Goal: Information Seeking & Learning: Find specific page/section

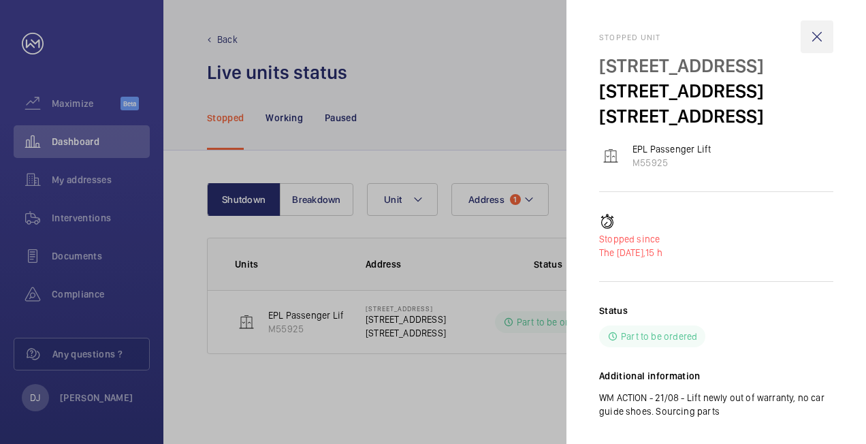
click at [808, 29] on wm-front-icon-button at bounding box center [816, 36] width 33 height 33
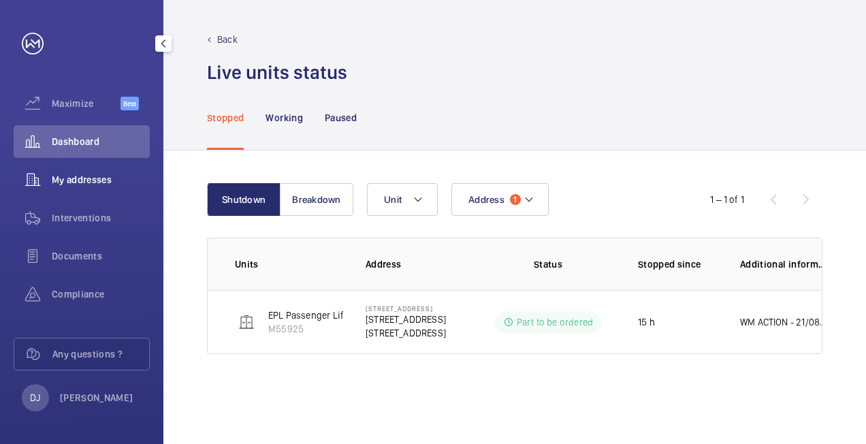
click at [97, 176] on span "My addresses" at bounding box center [101, 180] width 98 height 14
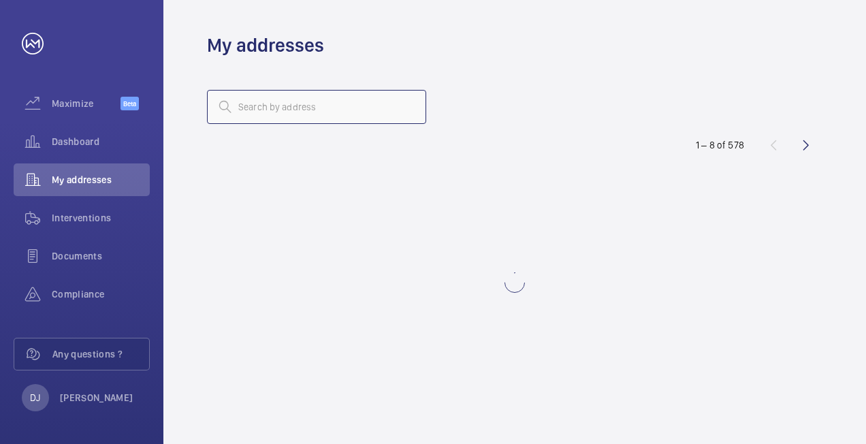
click at [361, 103] on input "text" at bounding box center [316, 107] width 219 height 34
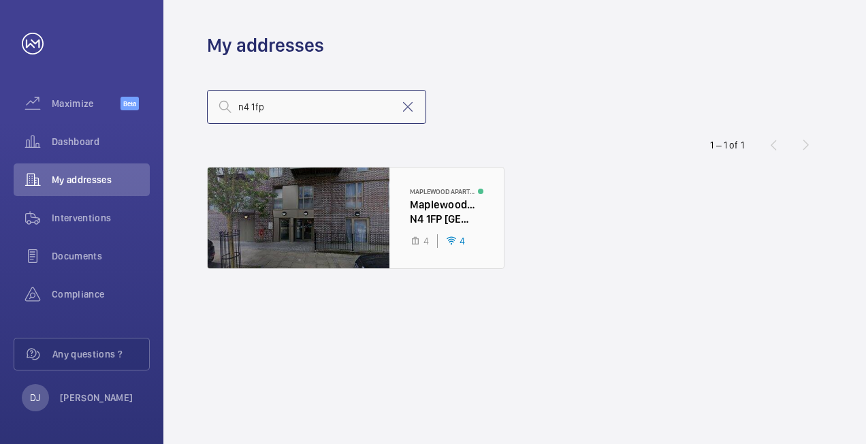
type input "n4 1fp"
click at [407, 226] on div at bounding box center [356, 217] width 296 height 101
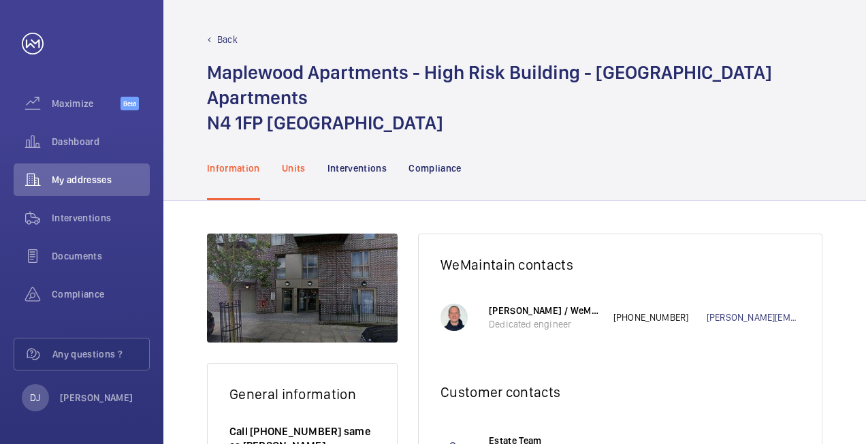
click at [287, 161] on p "Units" at bounding box center [294, 168] width 24 height 14
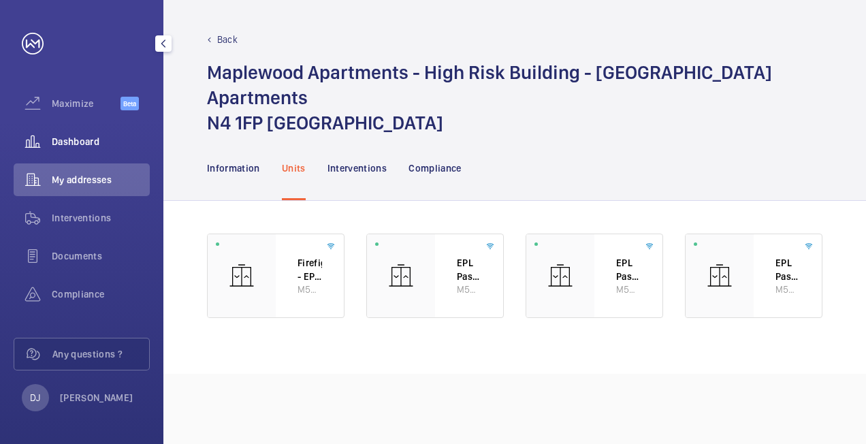
click at [80, 150] on div "Dashboard" at bounding box center [82, 141] width 136 height 33
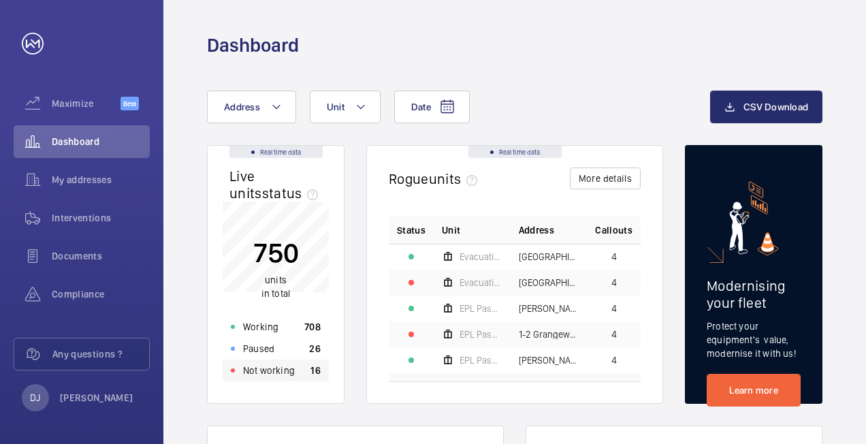
click at [305, 372] on div "Not working 16" at bounding box center [276, 370] width 106 height 22
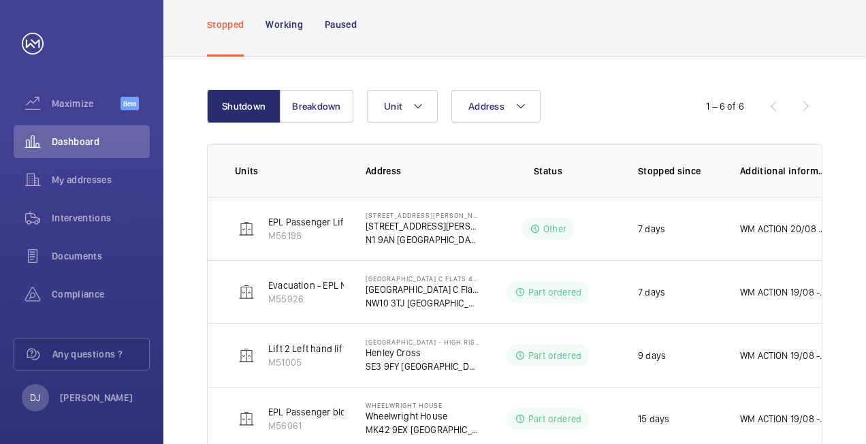
scroll to position [53, 0]
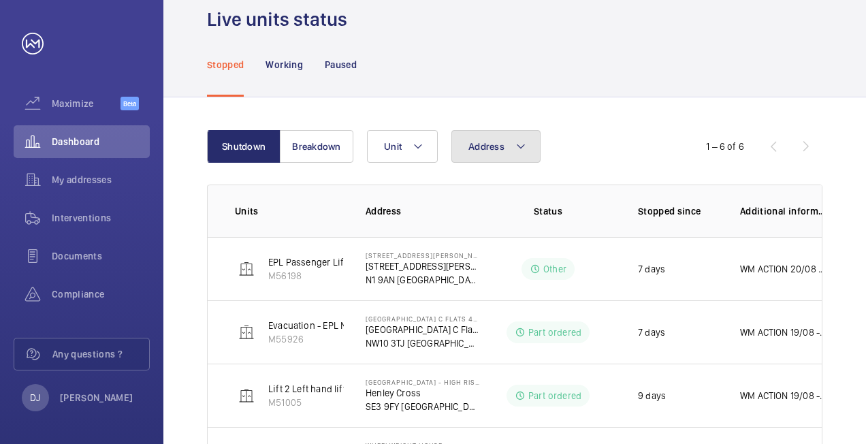
click at [472, 143] on span "Address" at bounding box center [486, 146] width 36 height 11
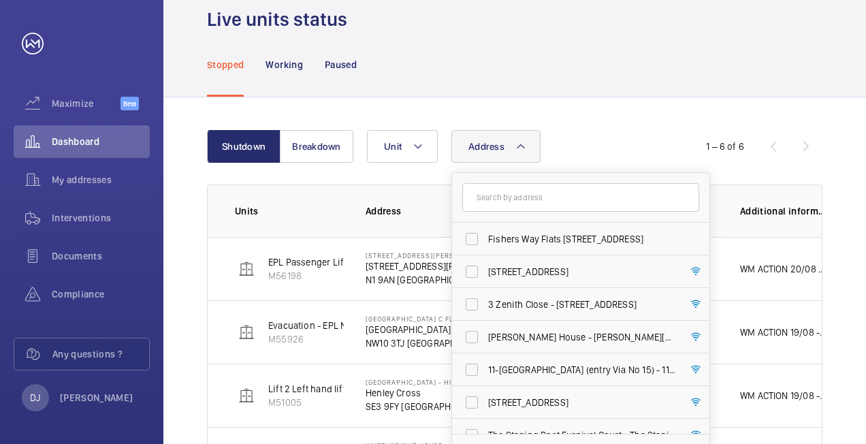
click at [501, 198] on input "text" at bounding box center [580, 197] width 237 height 29
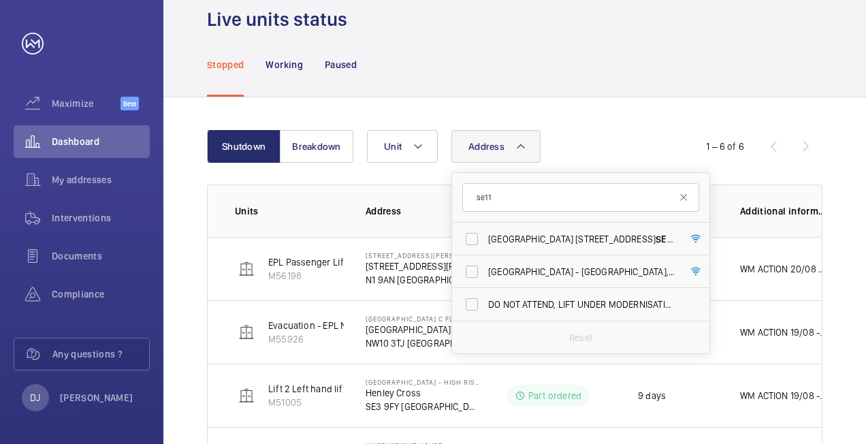
drag, startPoint x: 559, startPoint y: 200, endPoint x: 470, endPoint y: 197, distance: 89.9
click at [470, 197] on input "se11" at bounding box center [580, 197] width 237 height 29
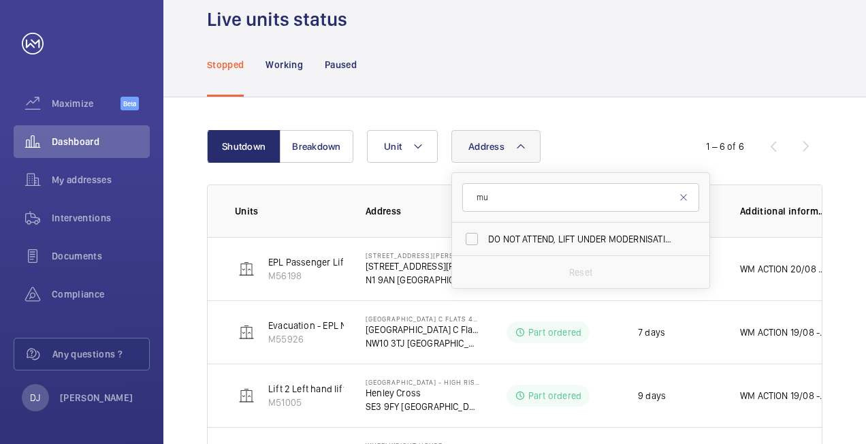
type input "m"
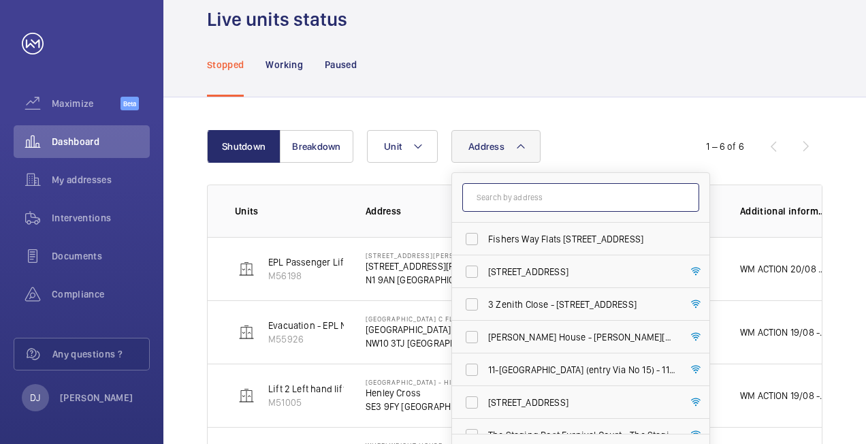
click at [534, 200] on input "text" at bounding box center [580, 197] width 237 height 29
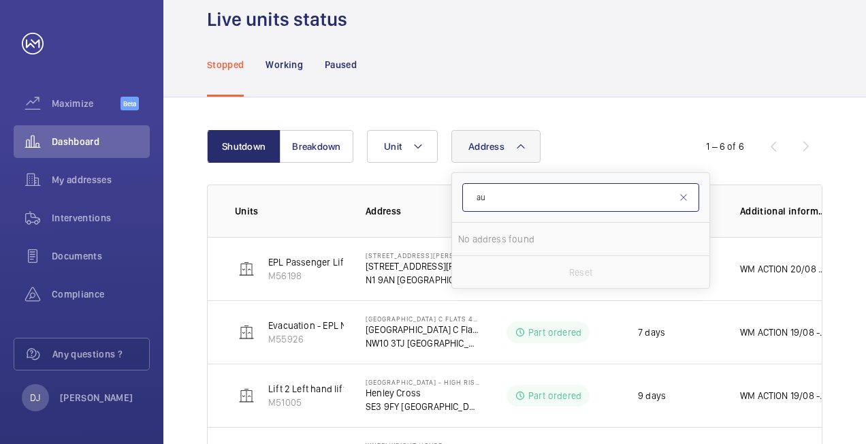
type input "a"
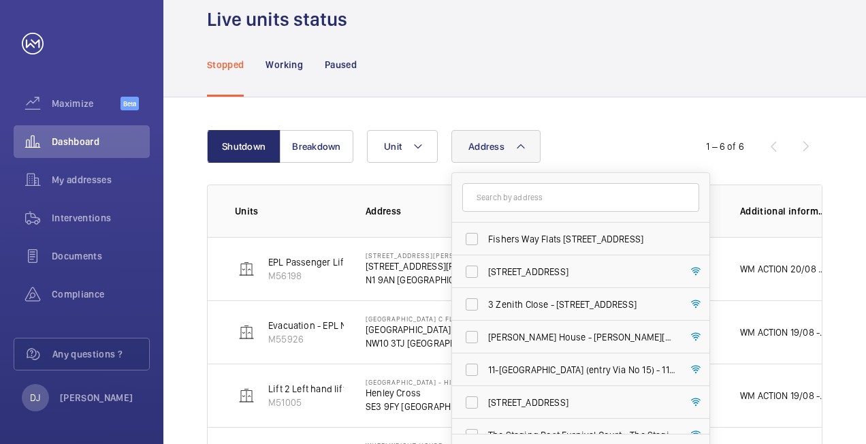
click at [554, 81] on div "Stopped Working Paused" at bounding box center [514, 64] width 615 height 65
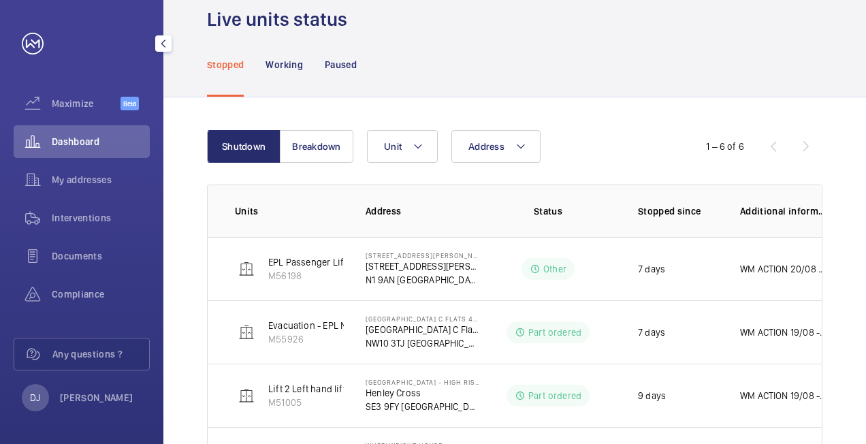
click at [106, 147] on span "Dashboard" at bounding box center [101, 142] width 98 height 14
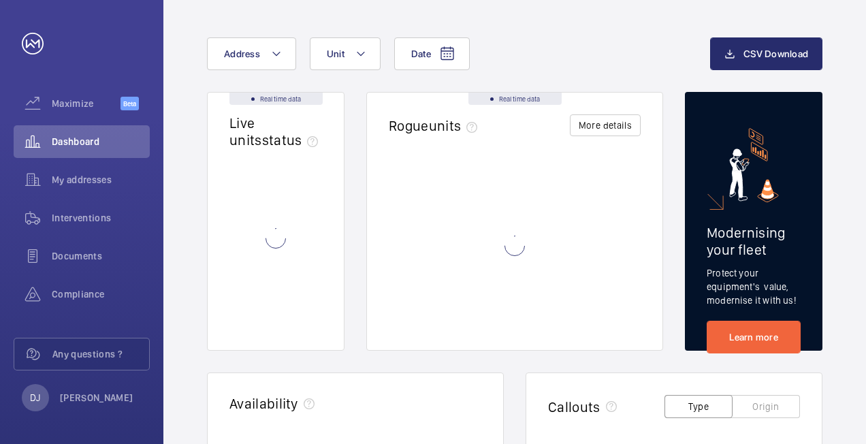
click at [498, 105] on div "Real time data" at bounding box center [514, 99] width 93 height 12
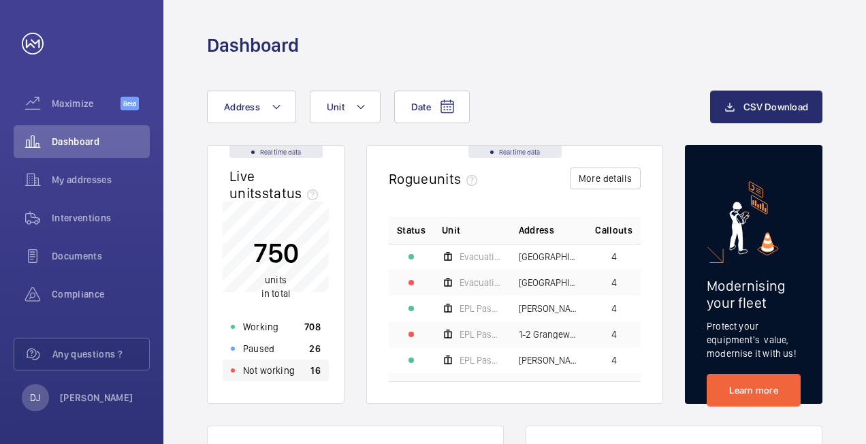
click at [292, 372] on p "Not working" at bounding box center [269, 370] width 52 height 14
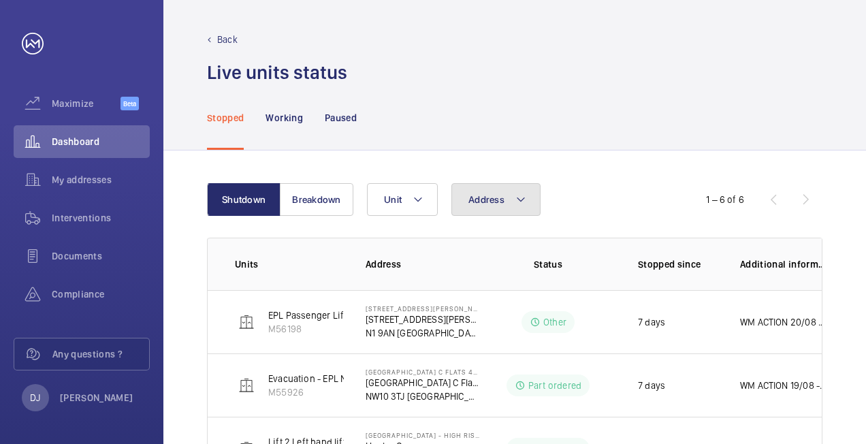
click at [487, 207] on button "Address" at bounding box center [495, 199] width 89 height 33
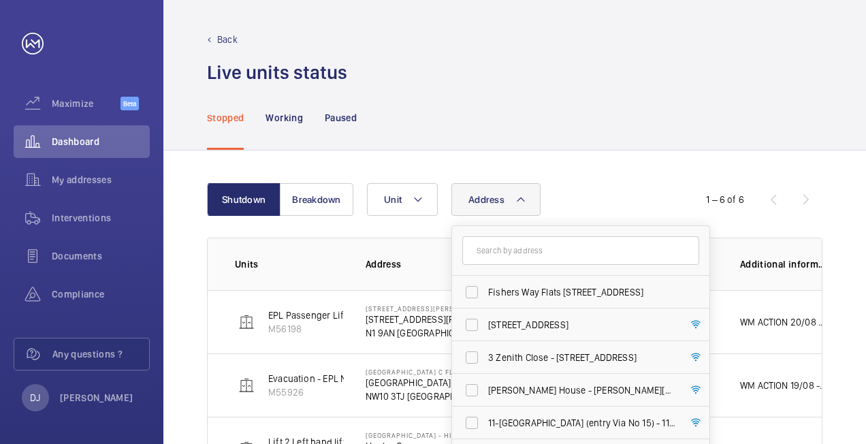
click at [479, 251] on input "text" at bounding box center [580, 250] width 237 height 29
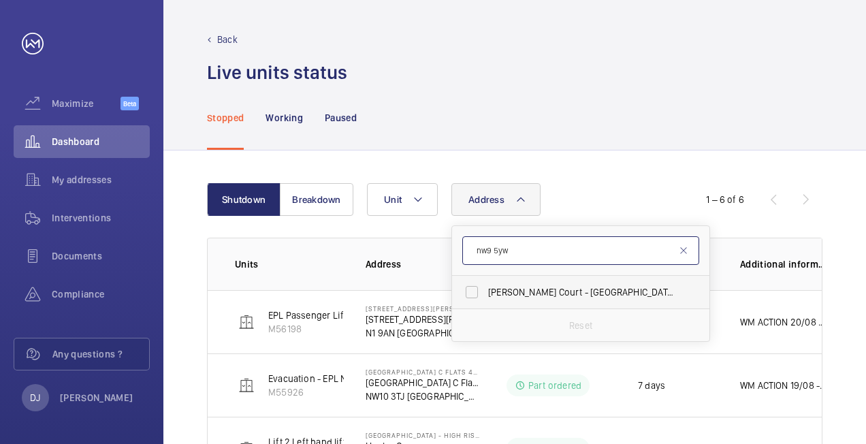
type input "nw9 5yw"
click at [550, 283] on label "[PERSON_NAME][STREET_ADDRESS]" at bounding box center [570, 292] width 237 height 33
drag, startPoint x: 550, startPoint y: 284, endPoint x: 499, endPoint y: 289, distance: 51.3
click at [497, 295] on span "[PERSON_NAME][STREET_ADDRESS]" at bounding box center [581, 292] width 187 height 14
click at [485, 295] on input "[PERSON_NAME][STREET_ADDRESS]" at bounding box center [471, 291] width 27 height 27
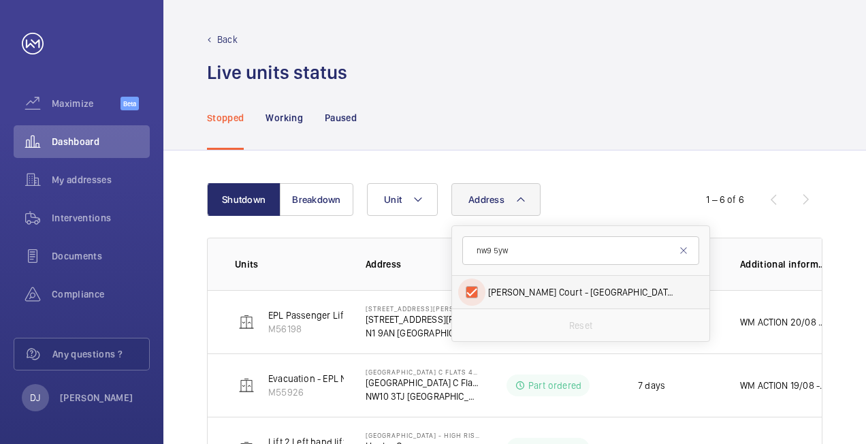
checkbox input "true"
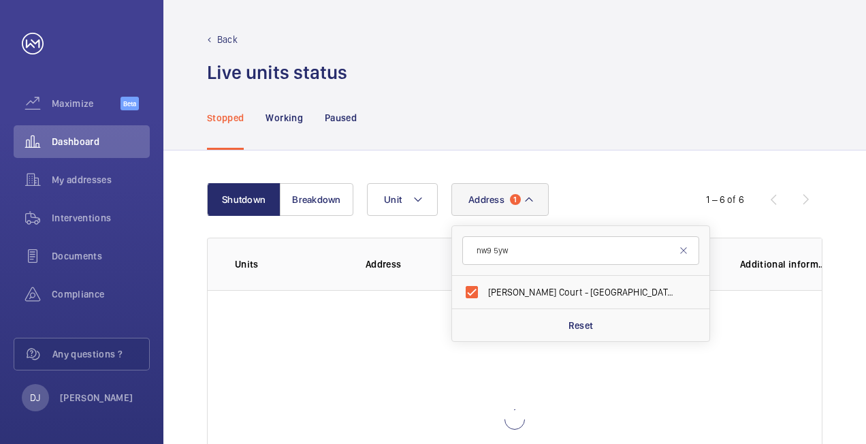
click at [623, 128] on div "Stopped Working Paused" at bounding box center [514, 117] width 615 height 65
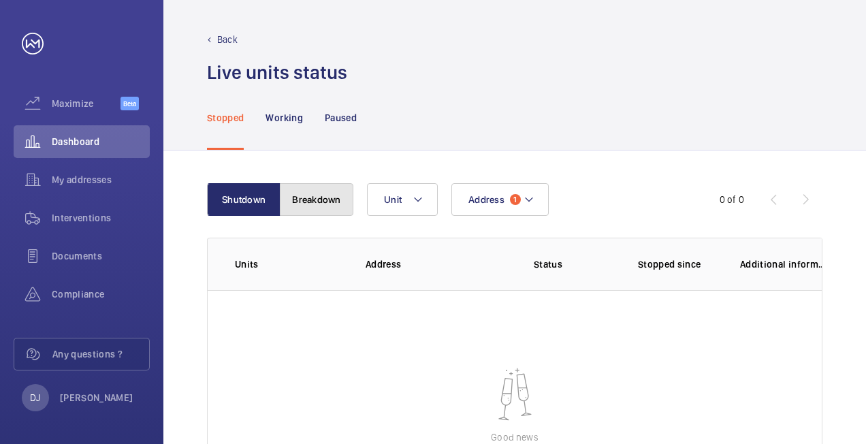
click at [319, 199] on button "Breakdown" at bounding box center [317, 199] width 74 height 33
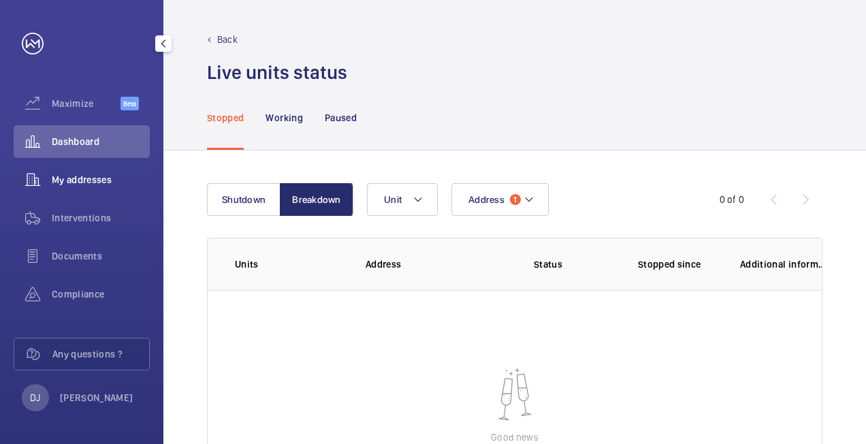
click at [80, 178] on span "My addresses" at bounding box center [101, 180] width 98 height 14
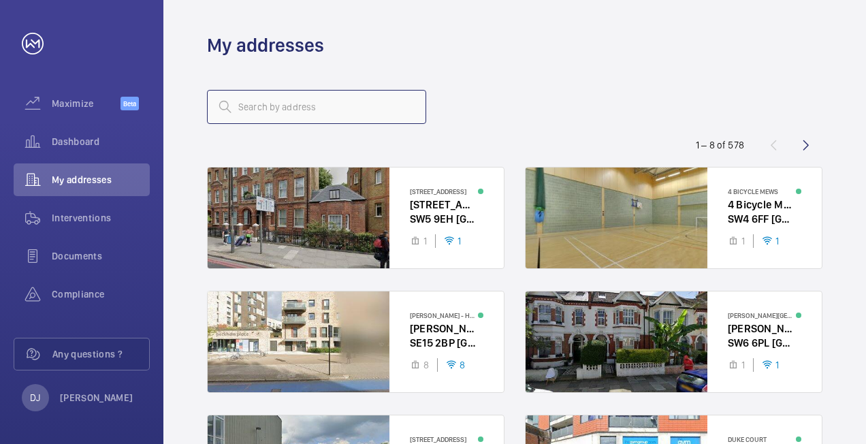
click at [351, 112] on input "text" at bounding box center [316, 107] width 219 height 34
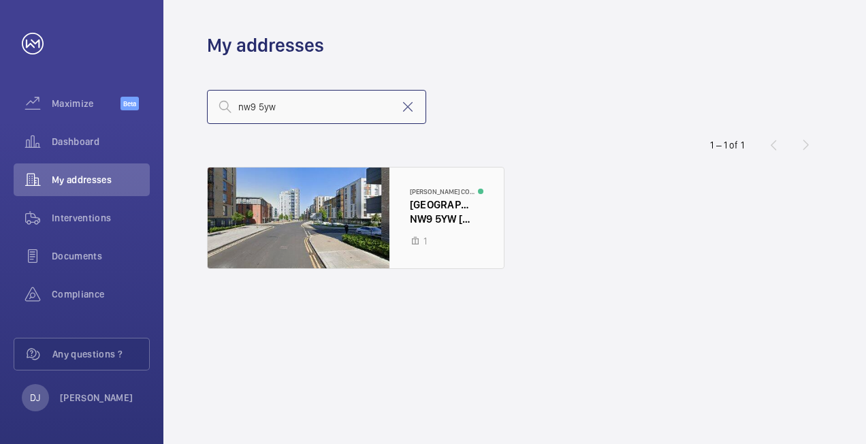
type input "nw9 5yw"
click at [421, 214] on div at bounding box center [356, 217] width 296 height 101
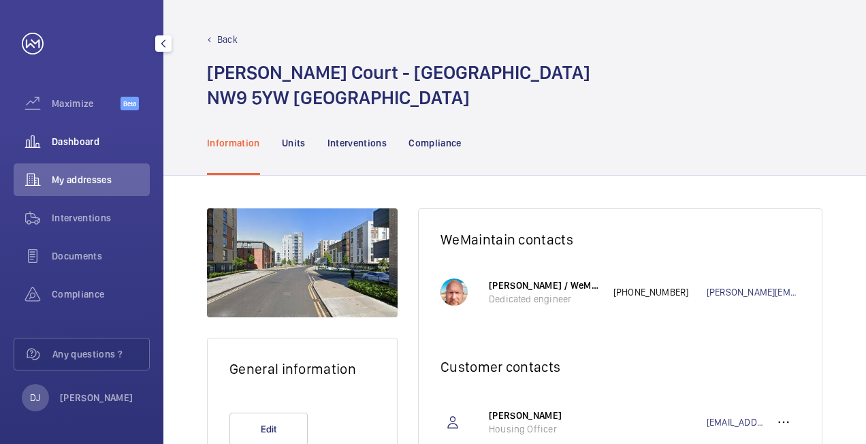
click at [54, 140] on span "Dashboard" at bounding box center [101, 142] width 98 height 14
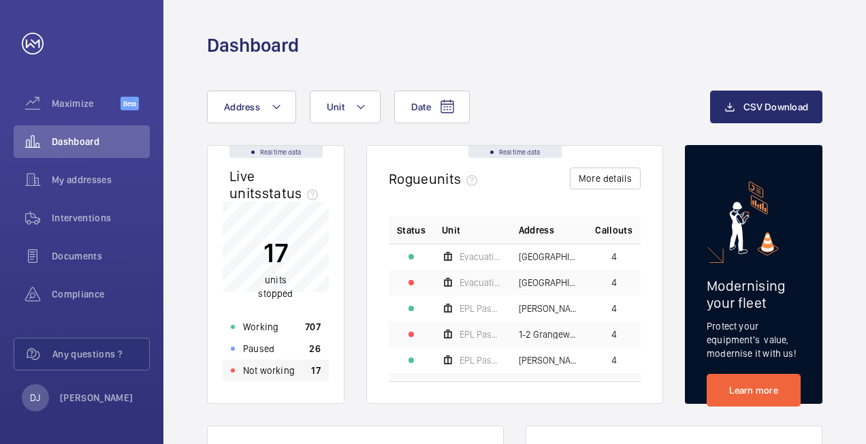
click at [290, 375] on p "Not working" at bounding box center [269, 370] width 52 height 14
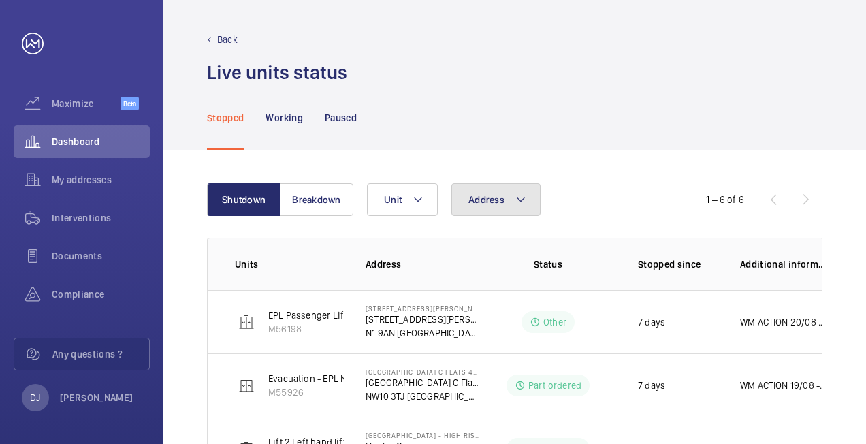
click at [498, 200] on span "Address" at bounding box center [486, 199] width 36 height 11
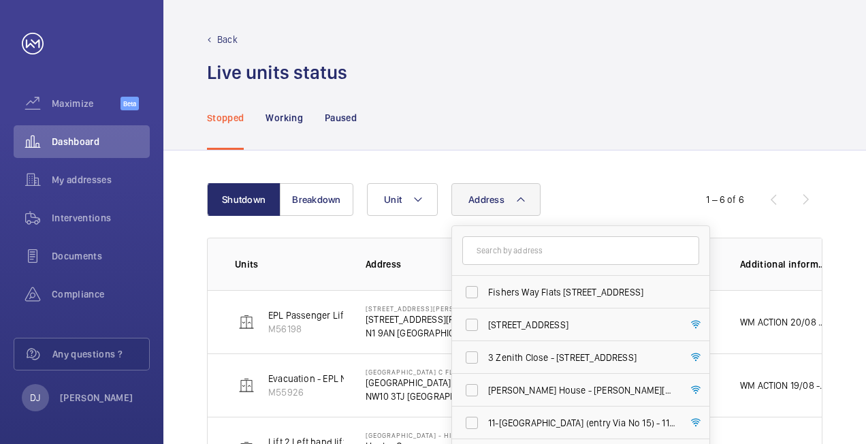
click at [509, 245] on input "text" at bounding box center [580, 250] width 237 height 29
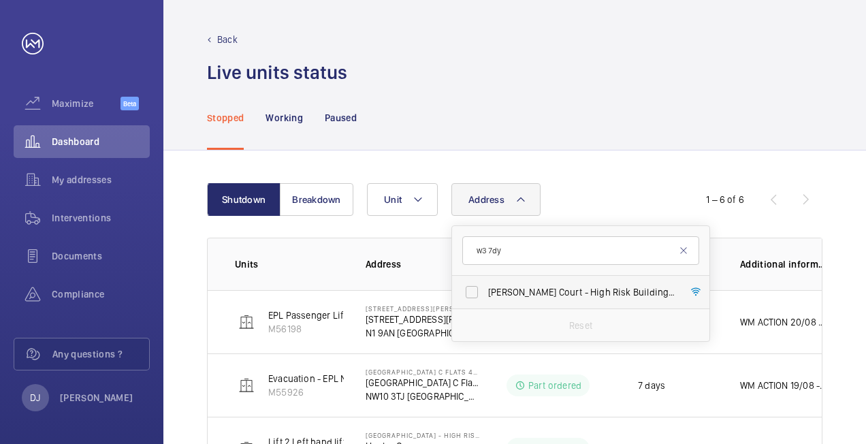
type input "w3 7dy"
click at [560, 285] on span "[PERSON_NAME] Court - High Risk Building - [PERSON_NAME][GEOGRAPHIC_DATA]" at bounding box center [581, 292] width 187 height 14
click at [485, 285] on input "[PERSON_NAME] Court - High Risk Building - [PERSON_NAME][GEOGRAPHIC_DATA]" at bounding box center [471, 291] width 27 height 27
checkbox input "true"
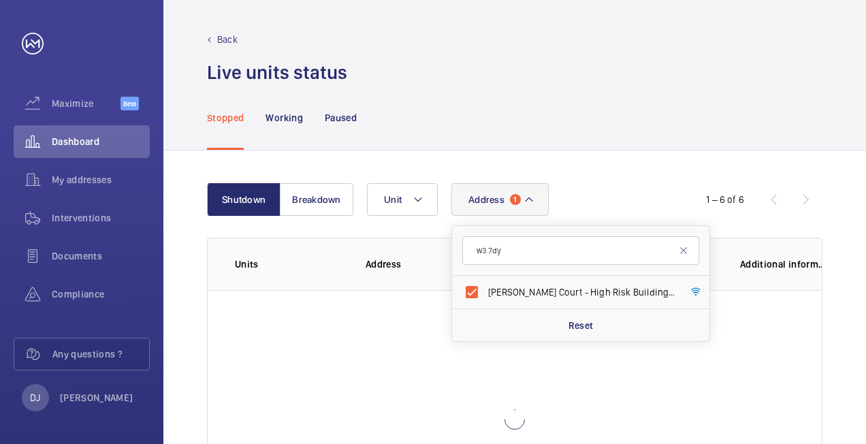
click at [596, 175] on div "Shutdown Breakdown Address [STREET_ADDRESS][PERSON_NAME][PERSON_NAME] Reset Uni…" at bounding box center [514, 365] width 702 height 431
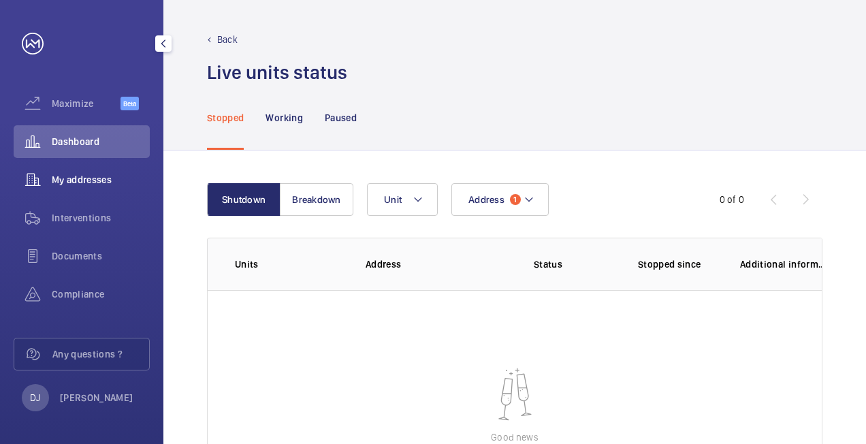
click at [69, 173] on span "My addresses" at bounding box center [101, 180] width 98 height 14
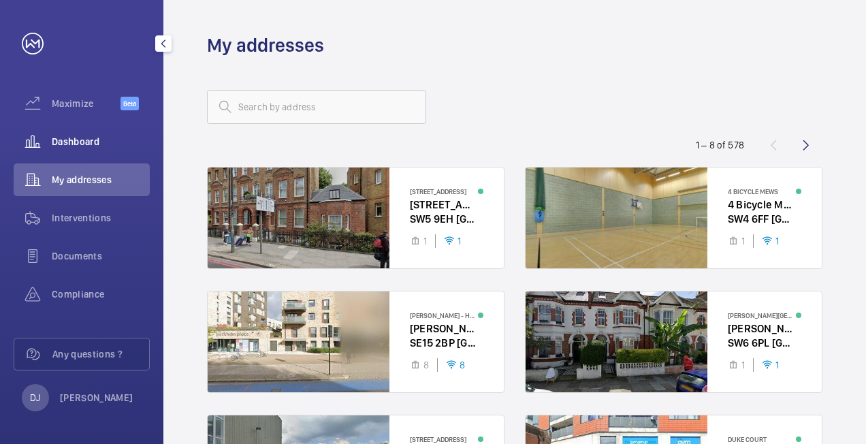
click at [95, 133] on div "Dashboard" at bounding box center [82, 141] width 136 height 33
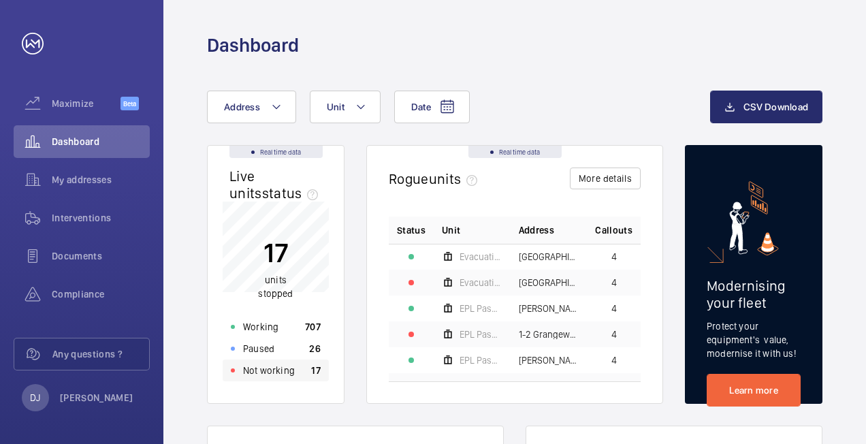
click at [302, 371] on div "Not working 17" at bounding box center [276, 370] width 106 height 22
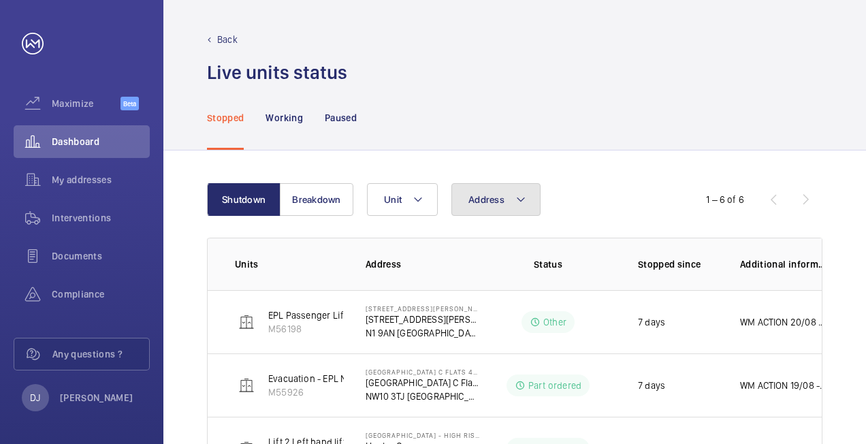
click at [520, 187] on button "Address" at bounding box center [495, 199] width 89 height 33
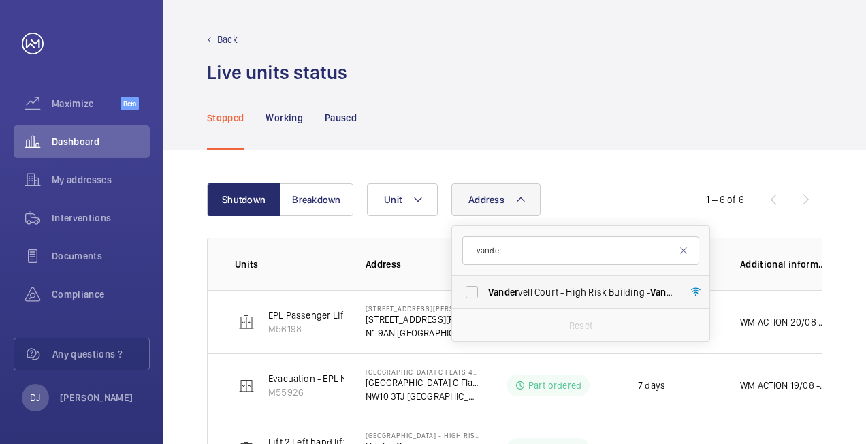
type input "vander"
click at [555, 306] on label "Vander vell Court - High Risk Building - [STREET_ADDRESS]" at bounding box center [570, 292] width 237 height 33
click at [485, 306] on input "Vander vell Court - High Risk Building - [STREET_ADDRESS]" at bounding box center [471, 291] width 27 height 27
checkbox input "true"
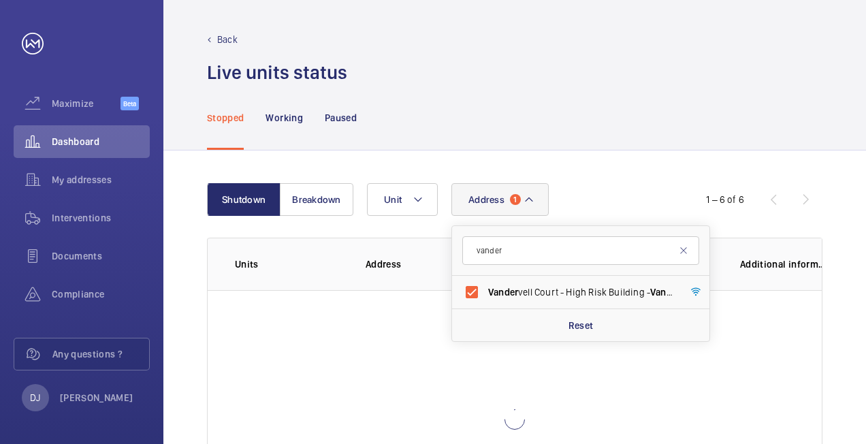
click at [637, 139] on div "Stopped Working Paused" at bounding box center [514, 117] width 615 height 65
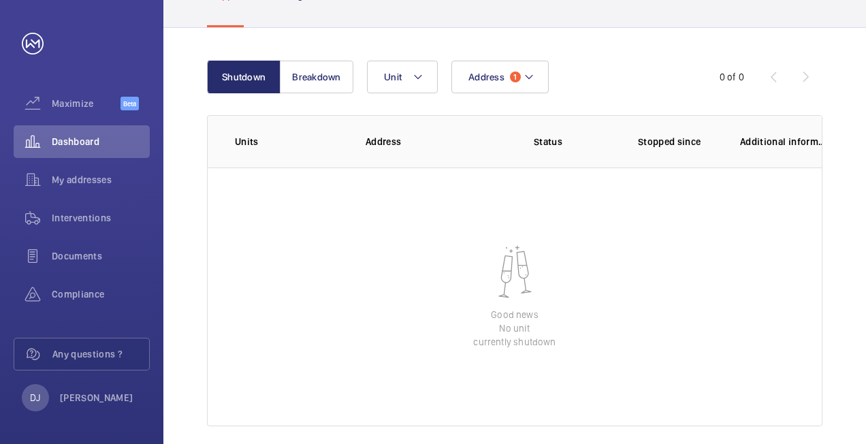
scroll to position [136, 0]
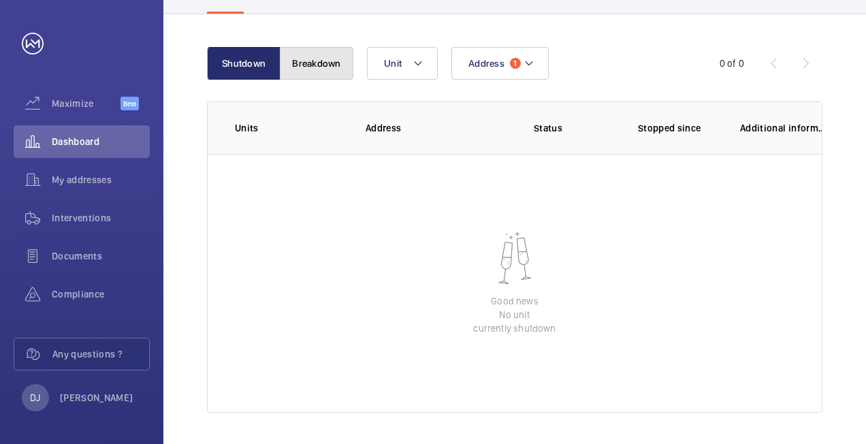
click at [317, 65] on button "Breakdown" at bounding box center [317, 63] width 74 height 33
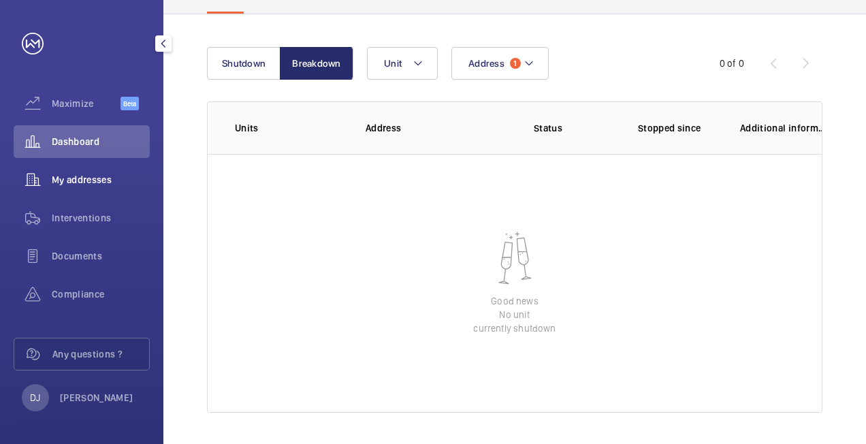
click at [74, 180] on span "My addresses" at bounding box center [101, 180] width 98 height 14
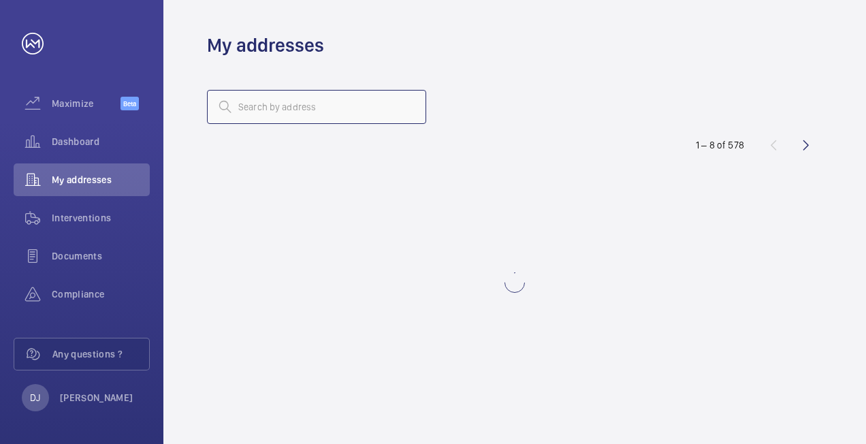
click at [306, 113] on input "text" at bounding box center [316, 107] width 219 height 34
type input "vander"
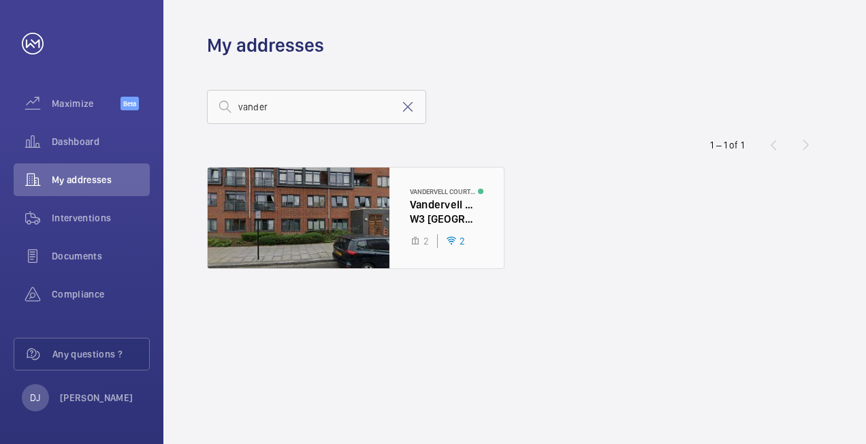
click at [406, 219] on div at bounding box center [356, 217] width 296 height 101
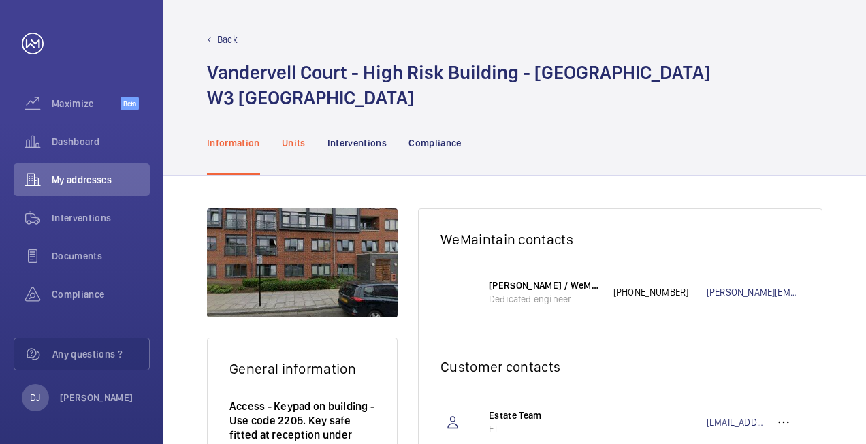
click at [302, 140] on p "Units" at bounding box center [294, 143] width 24 height 14
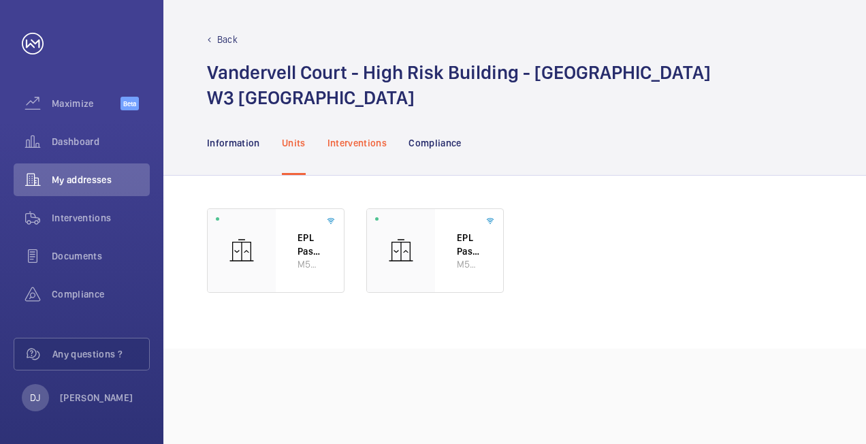
click at [350, 146] on p "Interventions" at bounding box center [357, 143] width 60 height 14
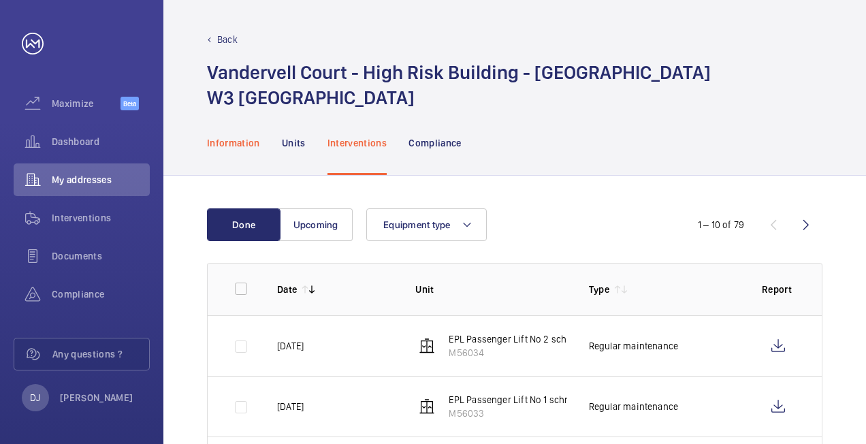
click at [229, 140] on p "Information" at bounding box center [233, 143] width 53 height 14
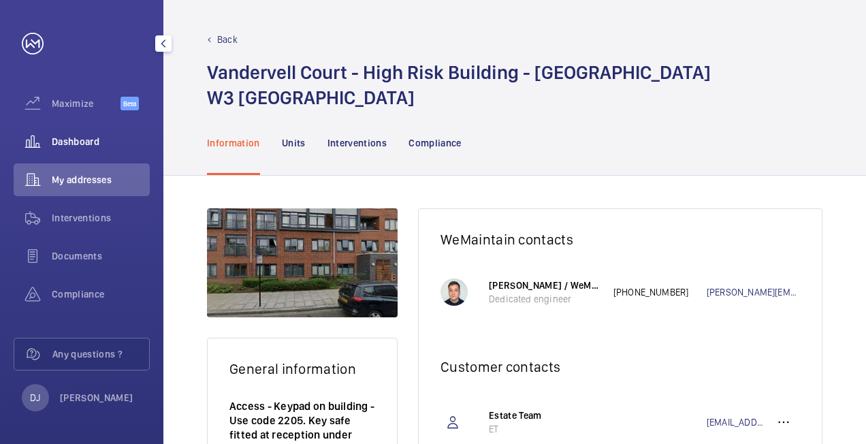
click at [83, 150] on div "Dashboard" at bounding box center [82, 141] width 136 height 33
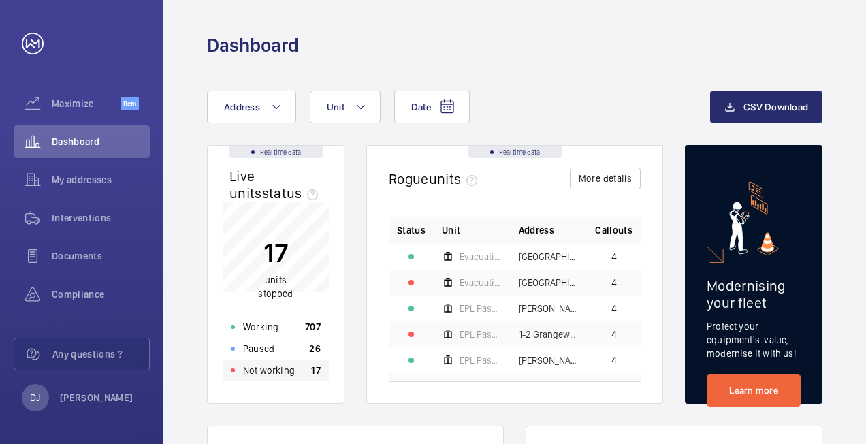
click at [302, 373] on div "Not working 17" at bounding box center [276, 370] width 106 height 22
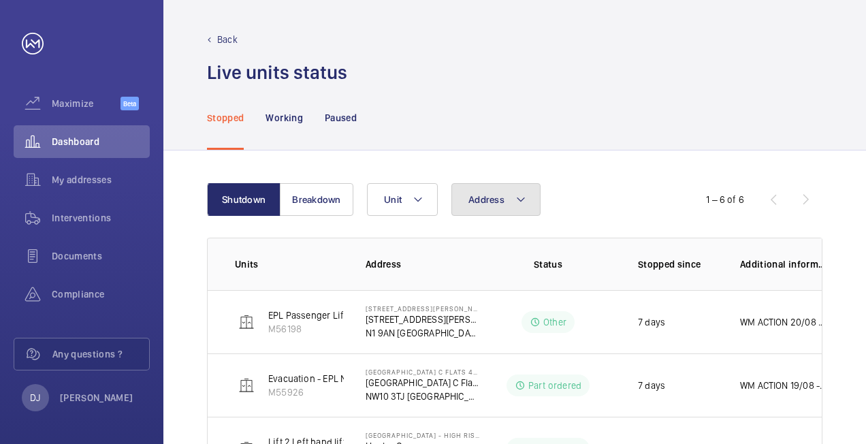
click at [487, 208] on button "Address" at bounding box center [495, 199] width 89 height 33
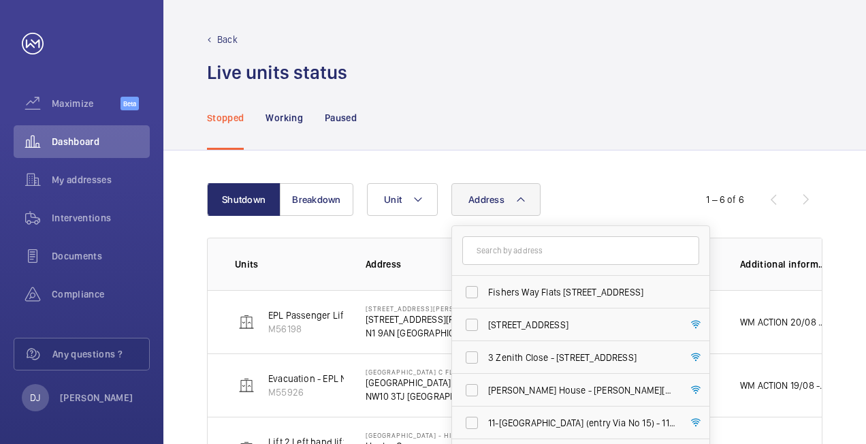
click at [512, 252] on input "text" at bounding box center [580, 250] width 237 height 29
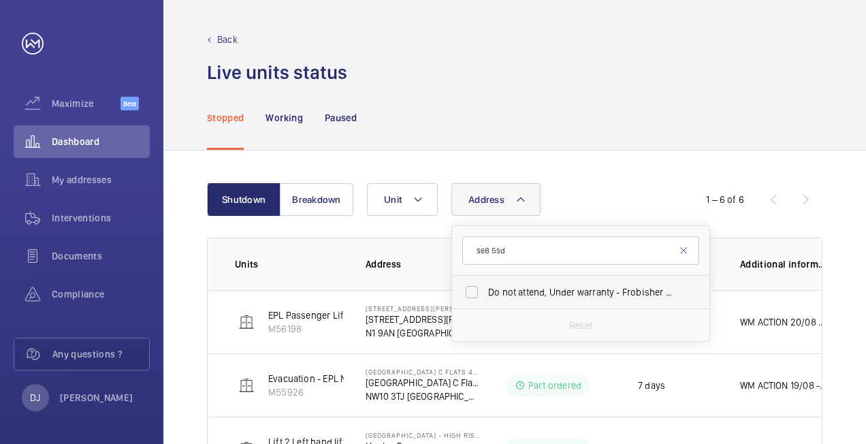
type input "se8 5sd"
click at [544, 286] on span "Do not attend, Under warranty - Frobisher [STREET_ADDRESS]" at bounding box center [581, 292] width 187 height 14
click at [485, 286] on input "Do not attend, Under warranty - Frobisher [STREET_ADDRESS]" at bounding box center [471, 291] width 27 height 27
checkbox input "true"
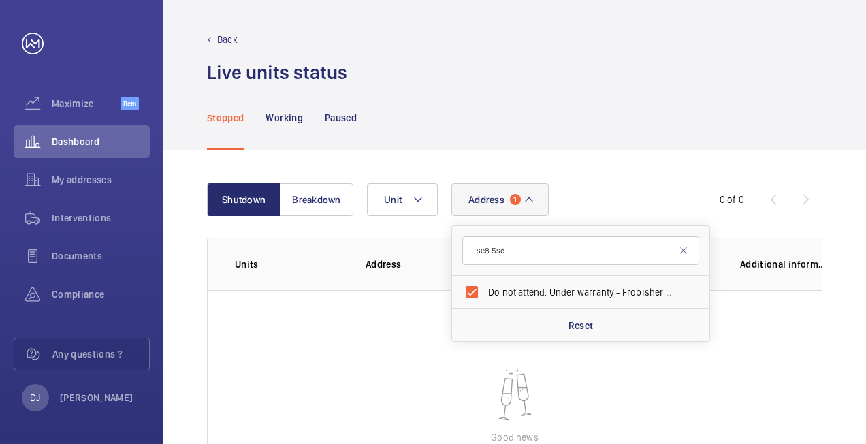
click at [642, 138] on div "Stopped Working Paused" at bounding box center [514, 117] width 615 height 65
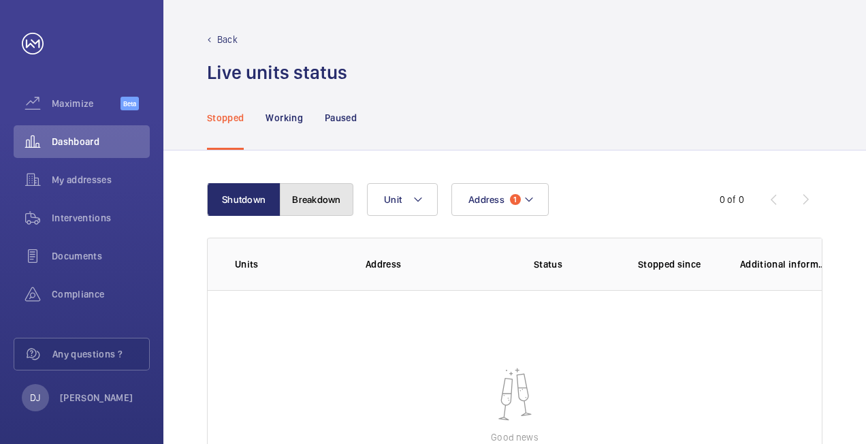
click at [301, 189] on button "Breakdown" at bounding box center [317, 199] width 74 height 33
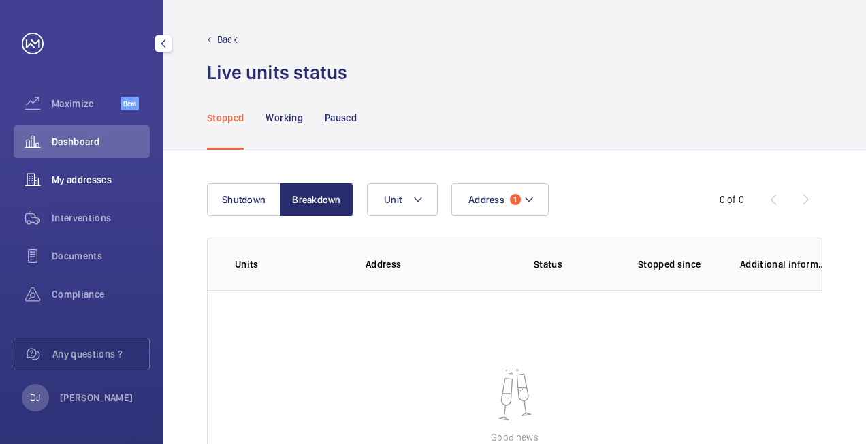
click at [84, 180] on span "My addresses" at bounding box center [101, 180] width 98 height 14
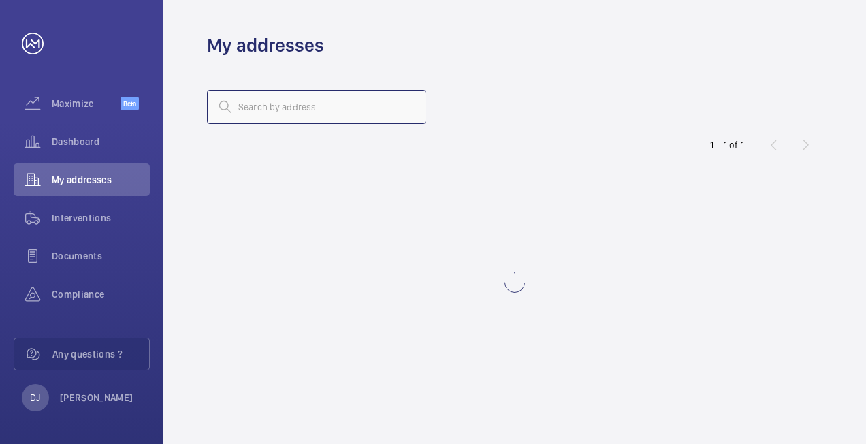
click at [345, 108] on input "text" at bounding box center [316, 107] width 219 height 34
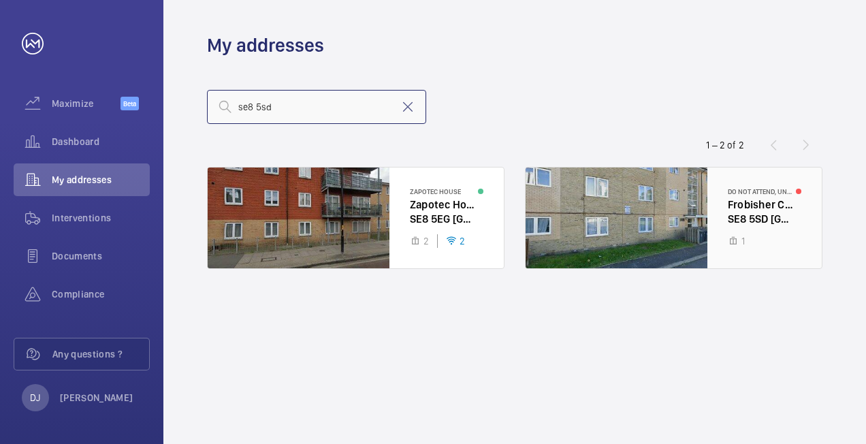
type input "se8 5sd"
click at [693, 228] on div at bounding box center [673, 217] width 296 height 101
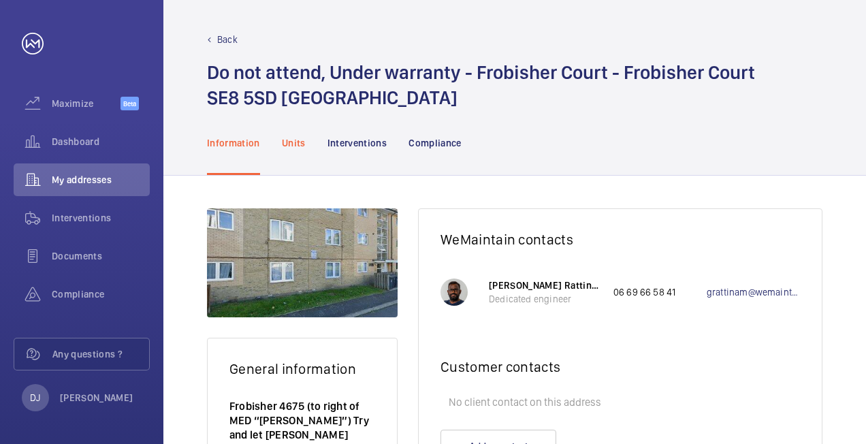
click at [287, 139] on p "Units" at bounding box center [294, 143] width 24 height 14
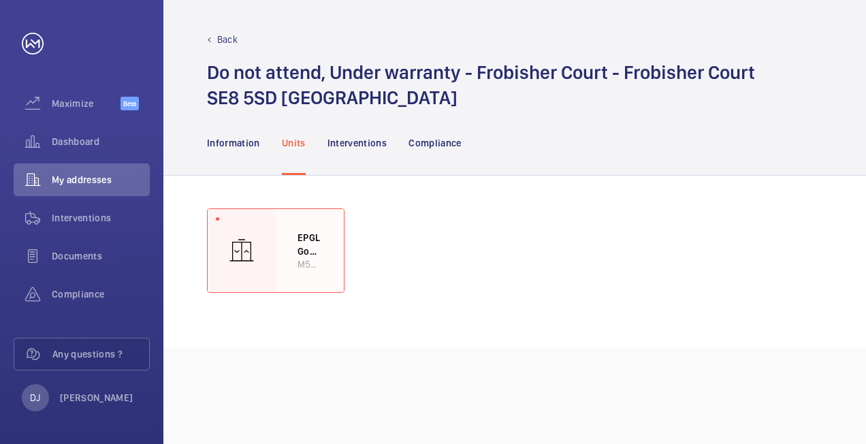
click at [286, 244] on div "EPGL Goods/passenger Lift M50099" at bounding box center [310, 250] width 68 height 83
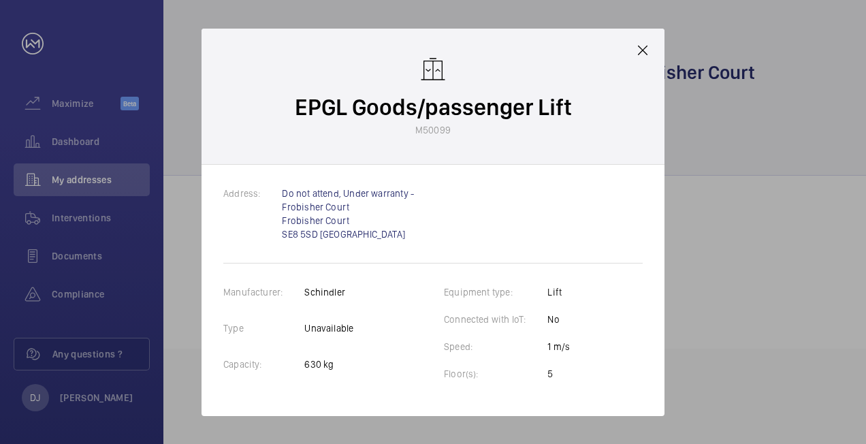
click at [640, 53] on mat-icon at bounding box center [642, 50] width 16 height 16
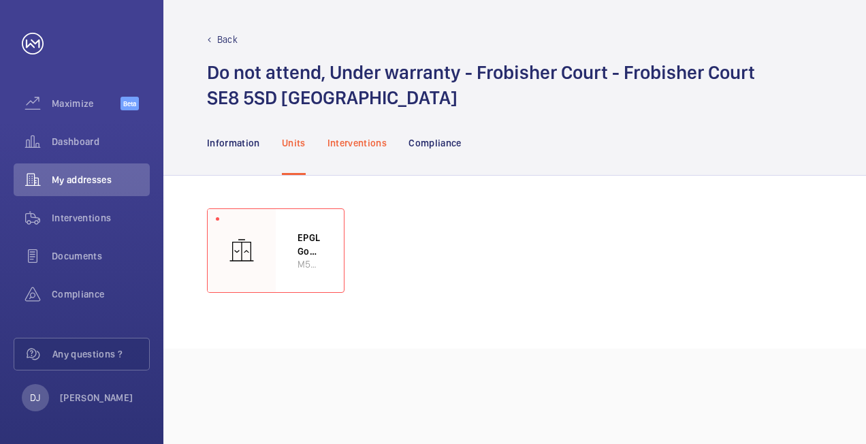
click at [366, 150] on div "Interventions" at bounding box center [357, 142] width 60 height 65
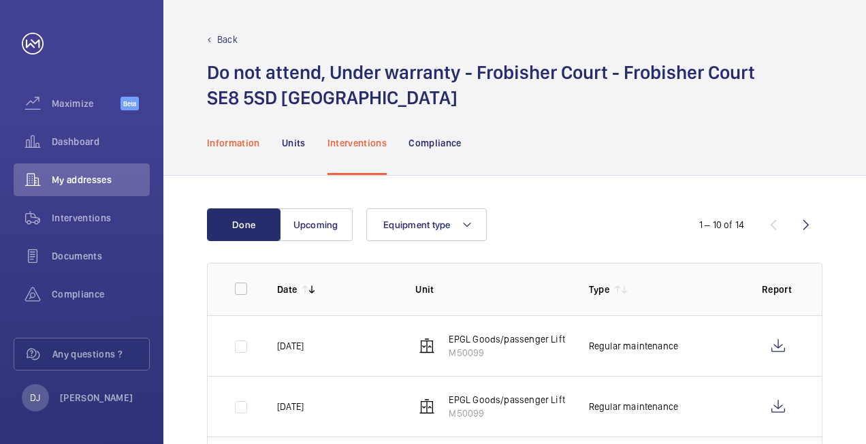
click at [216, 135] on div "Information" at bounding box center [233, 142] width 53 height 65
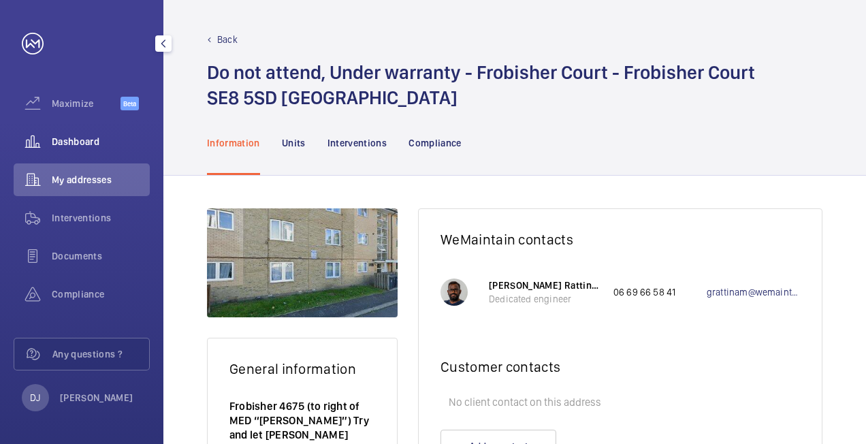
click at [67, 135] on span "Dashboard" at bounding box center [101, 142] width 98 height 14
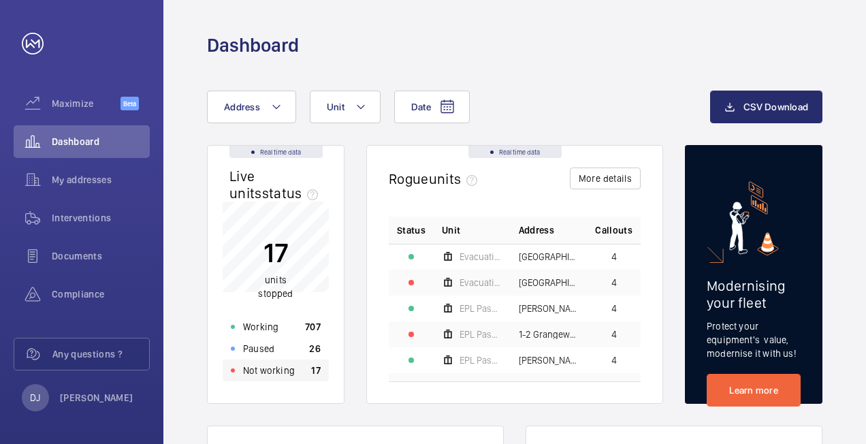
click at [316, 370] on p "17" at bounding box center [316, 370] width 10 height 14
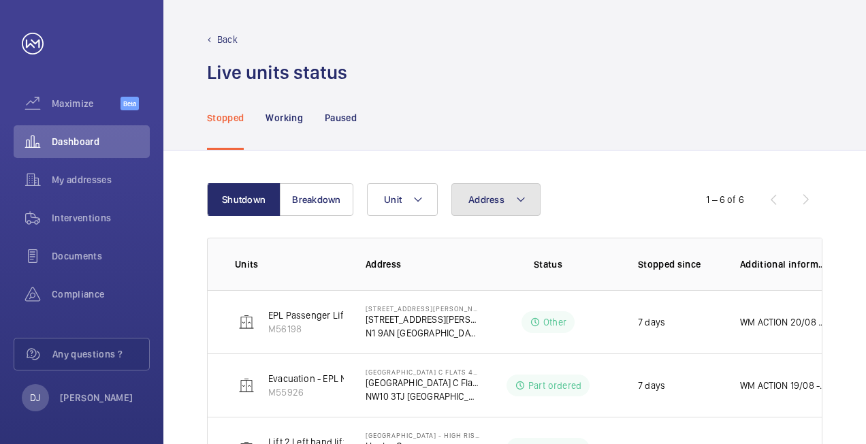
click at [495, 195] on span "Address" at bounding box center [486, 199] width 36 height 11
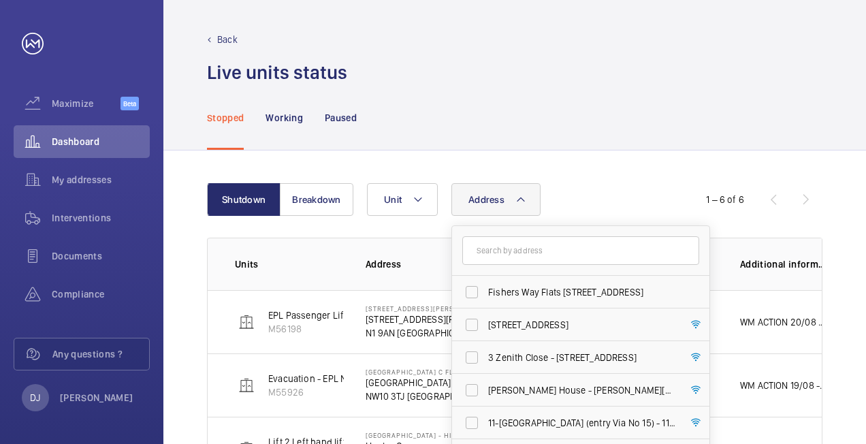
click at [504, 247] on input "text" at bounding box center [580, 250] width 237 height 29
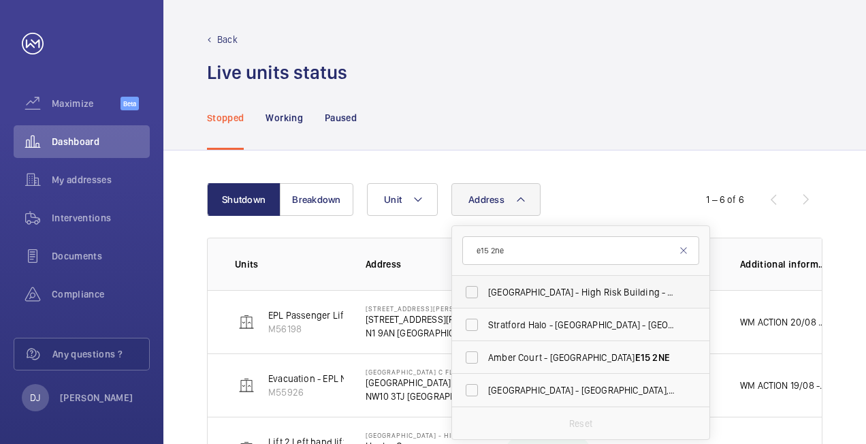
type input "e15 2ne"
click at [489, 287] on span "[GEOGRAPHIC_DATA] - [STREET_ADDRESS]" at bounding box center [581, 292] width 187 height 14
click at [485, 287] on input "[GEOGRAPHIC_DATA] - [STREET_ADDRESS]" at bounding box center [471, 291] width 27 height 27
checkbox input "true"
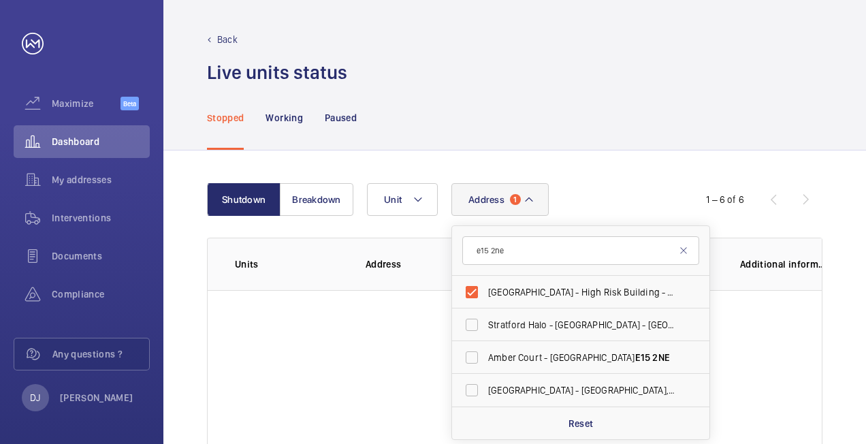
click at [652, 124] on div "Stopped Working Paused" at bounding box center [514, 117] width 615 height 65
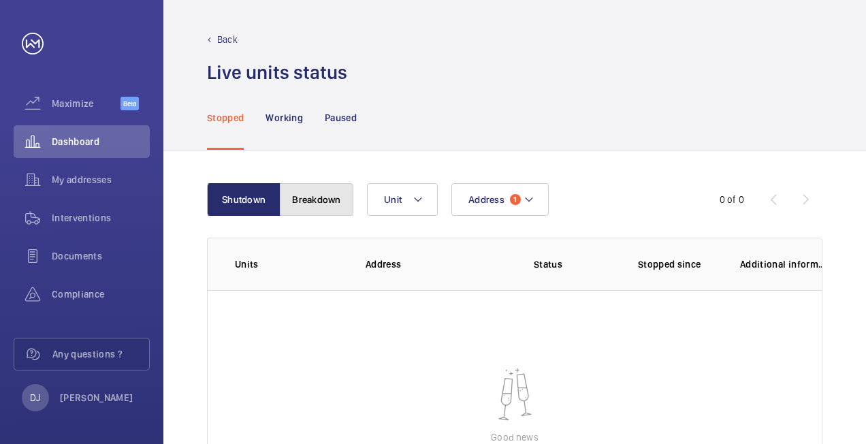
click at [331, 206] on button "Breakdown" at bounding box center [317, 199] width 74 height 33
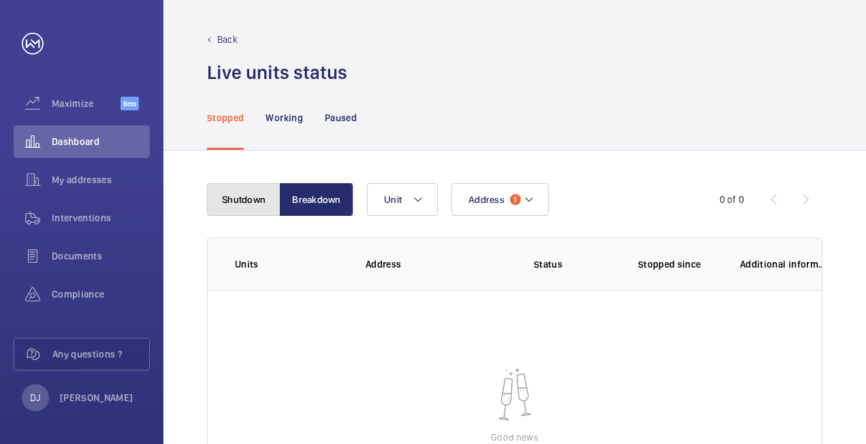
click at [263, 207] on button "Shutdown" at bounding box center [244, 199] width 74 height 33
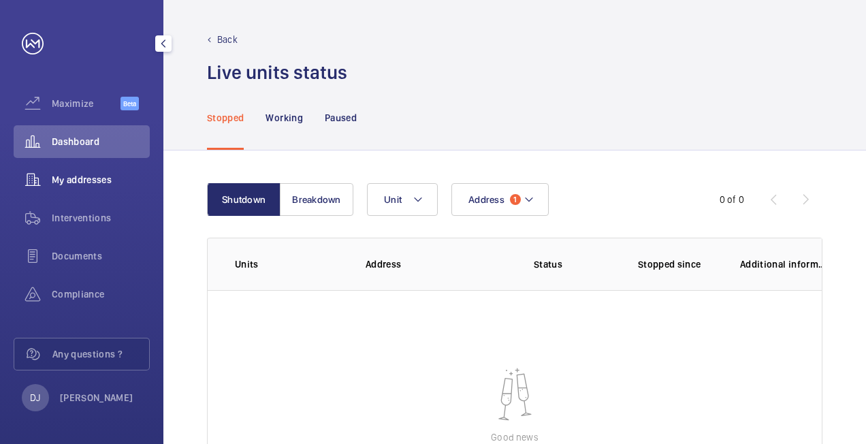
drag, startPoint x: 78, startPoint y: 174, endPoint x: 133, endPoint y: 182, distance: 55.8
click at [78, 173] on span "My addresses" at bounding box center [101, 180] width 98 height 14
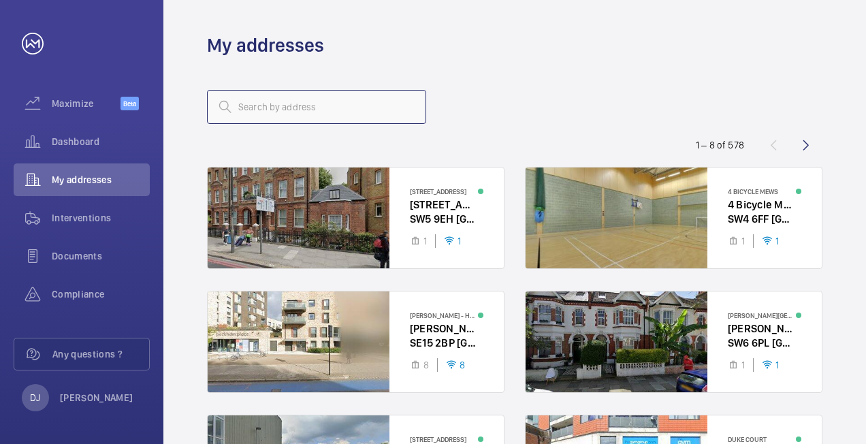
click at [363, 110] on input "text" at bounding box center [316, 107] width 219 height 34
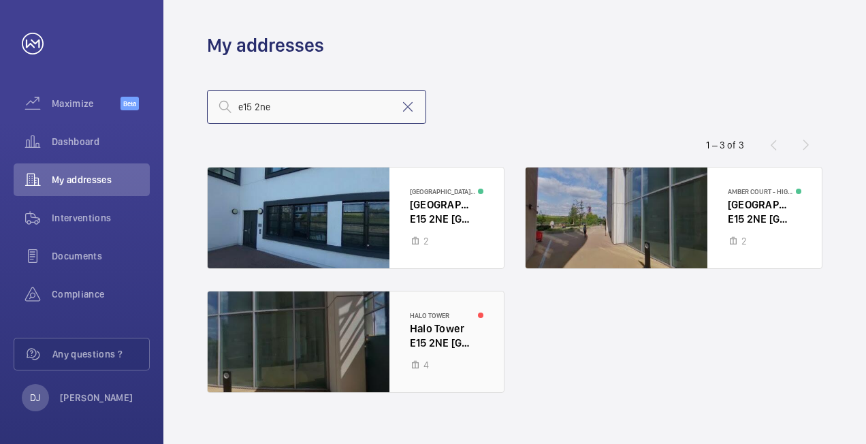
type input "e15 2ne"
click at [441, 313] on div at bounding box center [356, 341] width 296 height 101
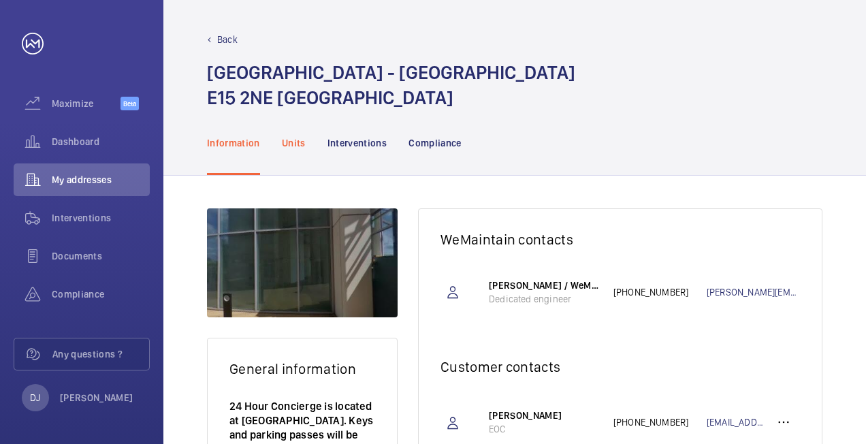
click at [287, 152] on div "Units" at bounding box center [294, 142] width 24 height 65
